Goal: Communication & Community: Answer question/provide support

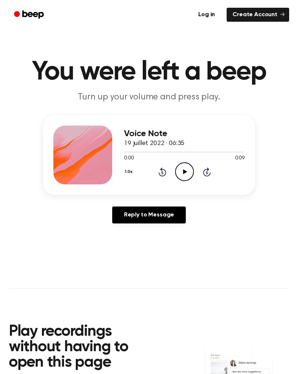
click at [190, 171] on icon "Play Audio" at bounding box center [184, 171] width 19 height 19
click at [187, 172] on icon "Pause Audio" at bounding box center [184, 171] width 19 height 19
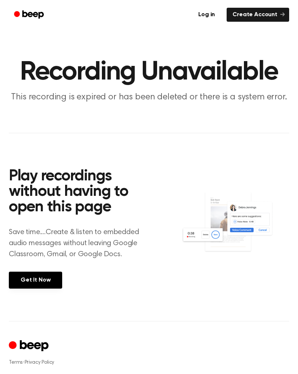
click at [48, 276] on link "Get It Now" at bounding box center [35, 279] width 53 height 17
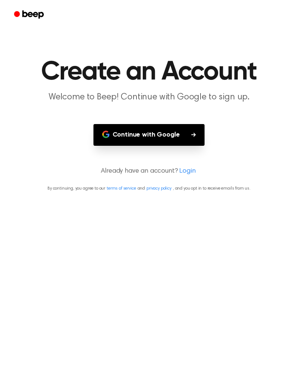
click at [171, 125] on button "Continue with Google" at bounding box center [148, 135] width 111 height 22
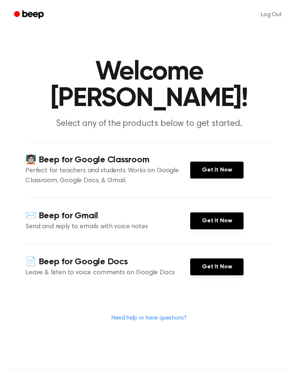
click at [271, 13] on link "Log Out" at bounding box center [271, 15] width 36 height 18
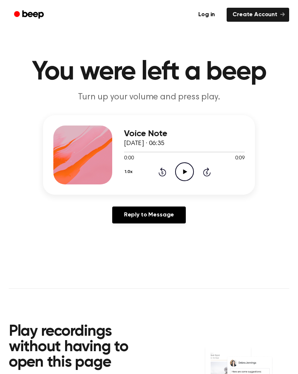
click at [185, 169] on icon "Play Audio" at bounding box center [184, 171] width 19 height 19
click at [183, 168] on icon "Play Audio" at bounding box center [184, 171] width 19 height 19
click at [184, 167] on icon "Play Audio" at bounding box center [184, 171] width 19 height 19
click at [186, 172] on icon at bounding box center [185, 171] width 4 height 5
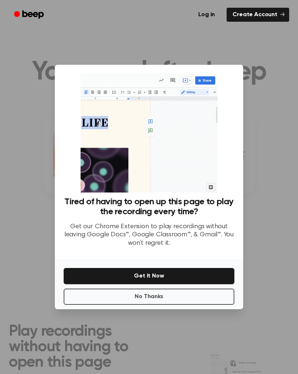
click at [189, 300] on button "No Thanks" at bounding box center [149, 296] width 171 height 16
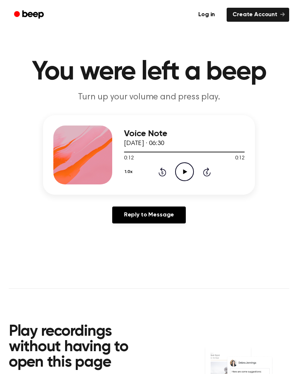
click at [178, 173] on icon "Play Audio" at bounding box center [184, 171] width 19 height 19
click at [183, 174] on icon at bounding box center [184, 171] width 3 height 5
click at [179, 169] on icon "Play Audio" at bounding box center [184, 171] width 19 height 19
click at [192, 171] on icon "Pause Audio" at bounding box center [184, 171] width 19 height 19
click at [182, 171] on icon "Play Audio" at bounding box center [184, 171] width 19 height 19
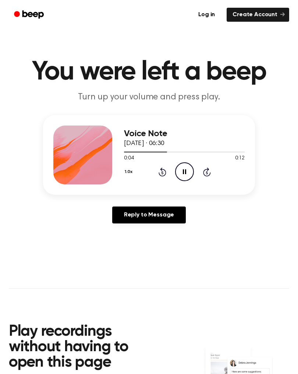
click at [186, 172] on icon at bounding box center [184, 171] width 3 height 5
click at [164, 172] on icon "Rewind 5 seconds" at bounding box center [162, 172] width 8 height 10
click at [189, 171] on icon "Play Audio" at bounding box center [184, 171] width 19 height 19
click at [188, 172] on icon "Pause Audio" at bounding box center [184, 171] width 19 height 19
click at [189, 174] on icon "Play Audio" at bounding box center [184, 171] width 19 height 19
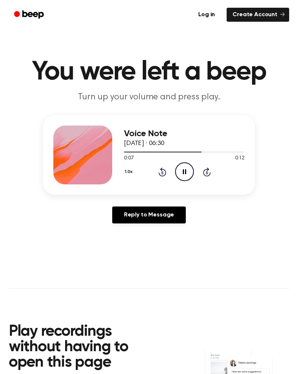
click at [189, 174] on icon "Pause Audio" at bounding box center [184, 171] width 19 height 19
click at [186, 171] on icon at bounding box center [185, 171] width 4 height 5
click at [187, 171] on icon "Play Audio" at bounding box center [184, 171] width 19 height 19
click at [181, 168] on icon "Play Audio" at bounding box center [184, 171] width 19 height 19
click at [185, 174] on icon "Play Audio" at bounding box center [184, 171] width 19 height 19
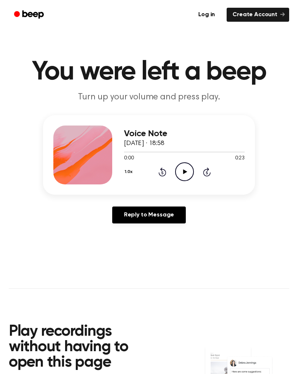
click at [187, 172] on icon "Play Audio" at bounding box center [184, 171] width 19 height 19
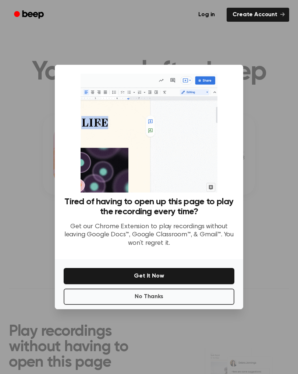
click at [163, 301] on button "No Thanks" at bounding box center [149, 296] width 171 height 16
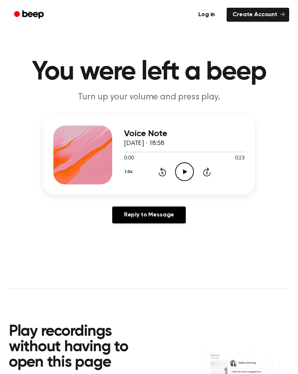
click at [189, 171] on icon "Play Audio" at bounding box center [184, 171] width 19 height 19
click at [164, 173] on icon "Rewind 5 seconds" at bounding box center [162, 172] width 8 height 10
click at [164, 172] on icon "Rewind 5 seconds" at bounding box center [162, 172] width 8 height 10
click at [182, 170] on icon "Pause Audio" at bounding box center [184, 171] width 19 height 19
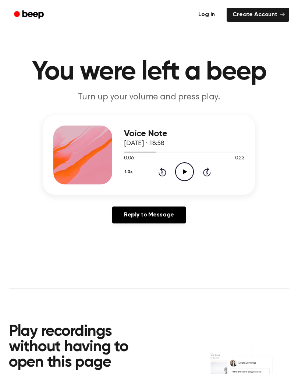
click at [175, 173] on circle at bounding box center [184, 172] width 18 height 18
click at [181, 172] on icon "Pause Audio" at bounding box center [184, 171] width 19 height 19
click at [181, 172] on icon "Play Audio" at bounding box center [184, 171] width 19 height 19
click at [184, 175] on icon "Play Audio" at bounding box center [184, 171] width 19 height 19
click at [184, 167] on icon "Play Audio" at bounding box center [184, 171] width 19 height 19
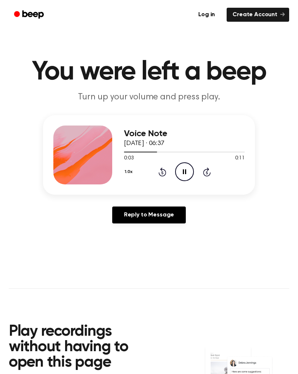
click at [165, 171] on icon at bounding box center [163, 171] width 8 height 9
click at [188, 173] on icon "Play Audio" at bounding box center [184, 171] width 19 height 19
click at [154, 222] on link "Reply to Message" at bounding box center [149, 214] width 74 height 17
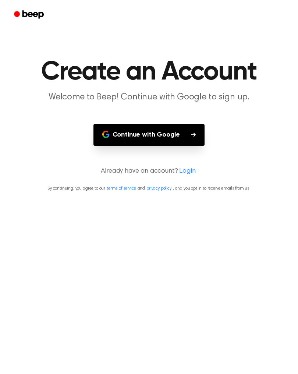
click at [167, 134] on button "Continue with Google" at bounding box center [148, 135] width 111 height 22
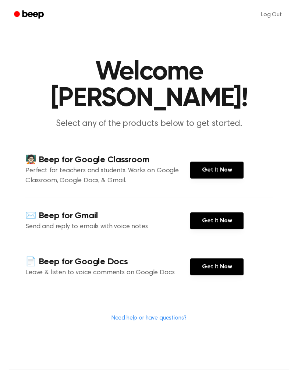
click at [217, 167] on link "Get It Now" at bounding box center [216, 169] width 53 height 17
